Goal: Find specific page/section

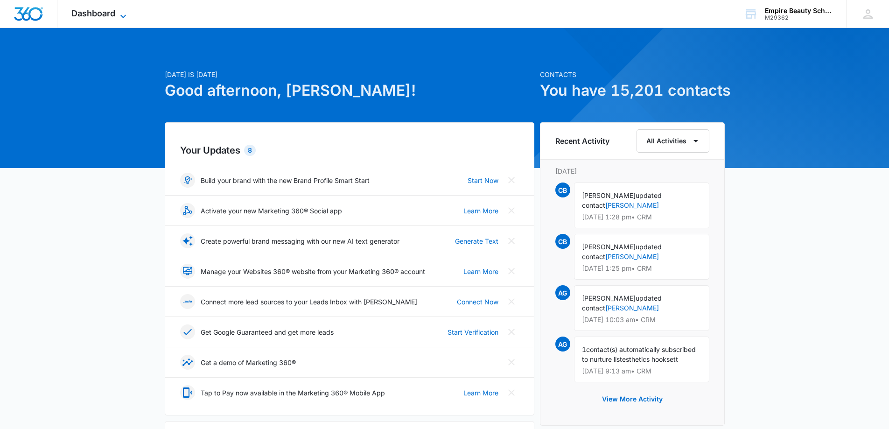
click at [96, 11] on span "Dashboard" at bounding box center [93, 13] width 44 height 10
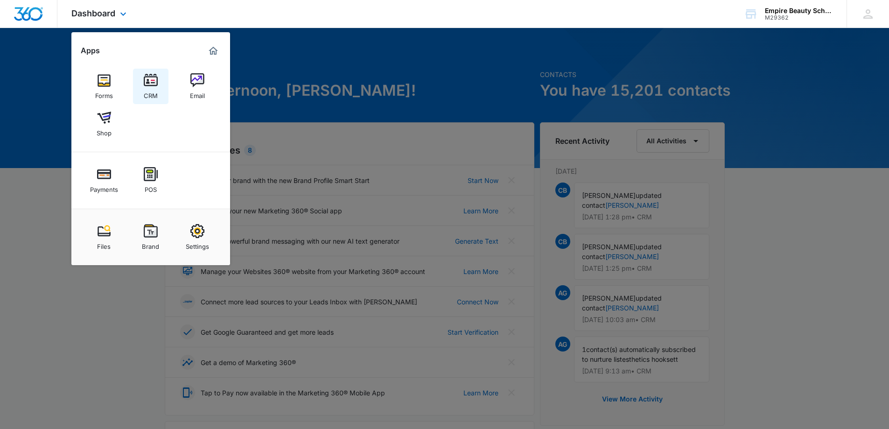
click at [153, 76] on img at bounding box center [151, 80] width 14 height 14
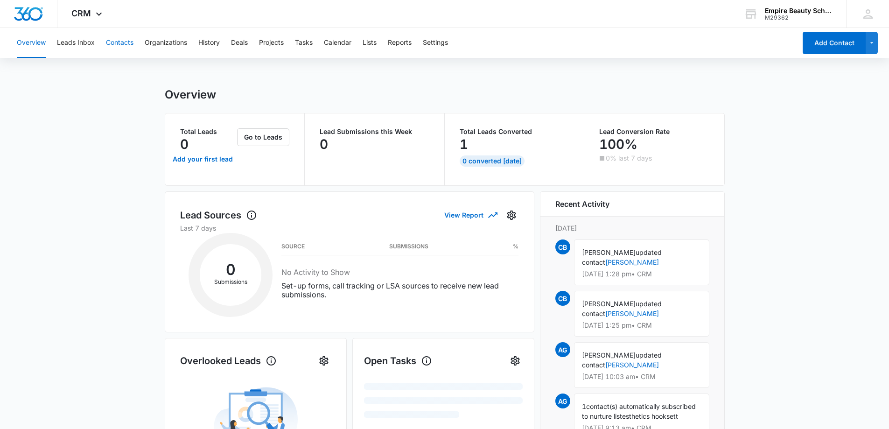
click at [119, 42] on button "Contacts" at bounding box center [120, 43] width 28 height 30
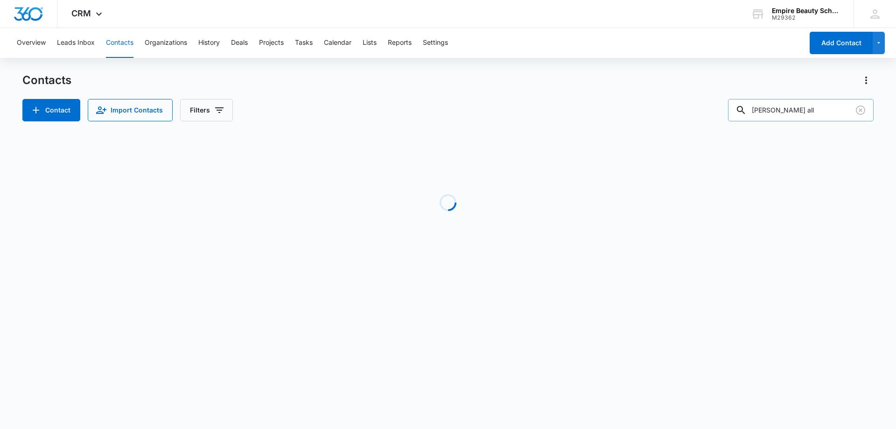
click at [817, 113] on input "[PERSON_NAME] all" at bounding box center [801, 110] width 146 height 22
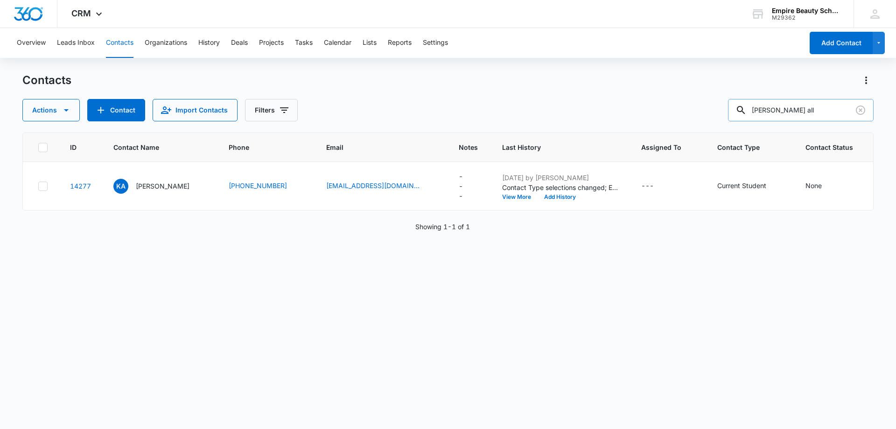
drag, startPoint x: 817, startPoint y: 113, endPoint x: 745, endPoint y: 117, distance: 71.9
click at [750, 117] on div "[PERSON_NAME] all" at bounding box center [801, 110] width 146 height 22
type input "[PERSON_NAME]"
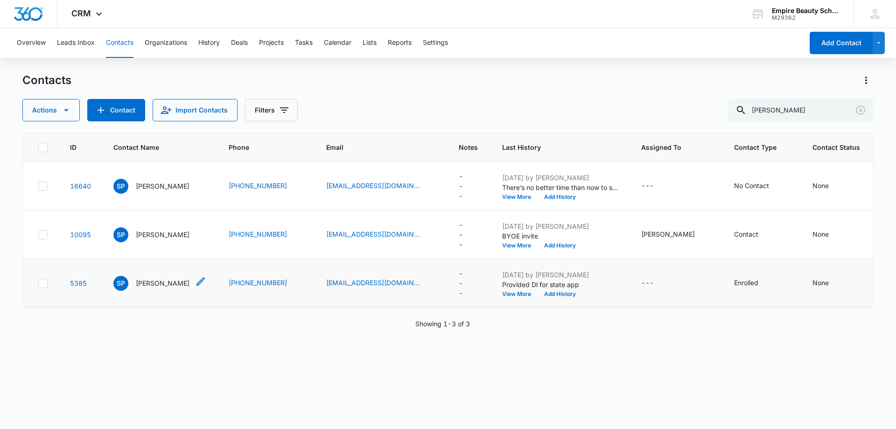
click at [160, 279] on p "[PERSON_NAME]" at bounding box center [163, 283] width 54 height 10
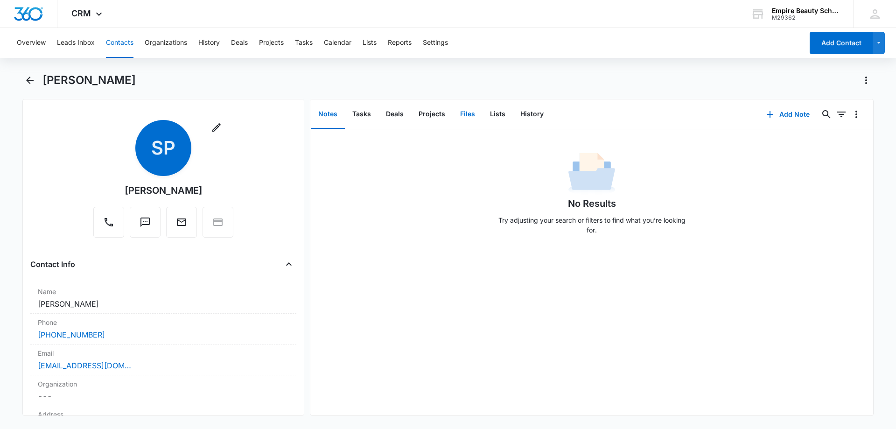
click at [472, 116] on button "Files" at bounding box center [467, 114] width 30 height 29
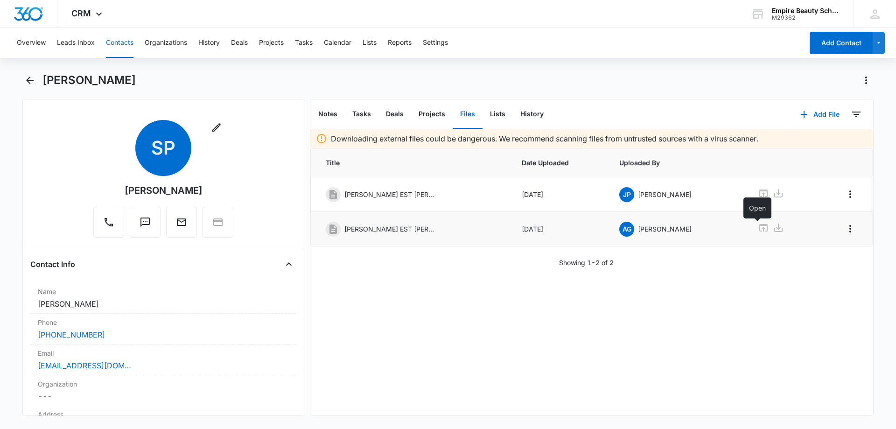
click at [760, 229] on icon at bounding box center [762, 227] width 11 height 11
